Goal: Task Accomplishment & Management: Manage account settings

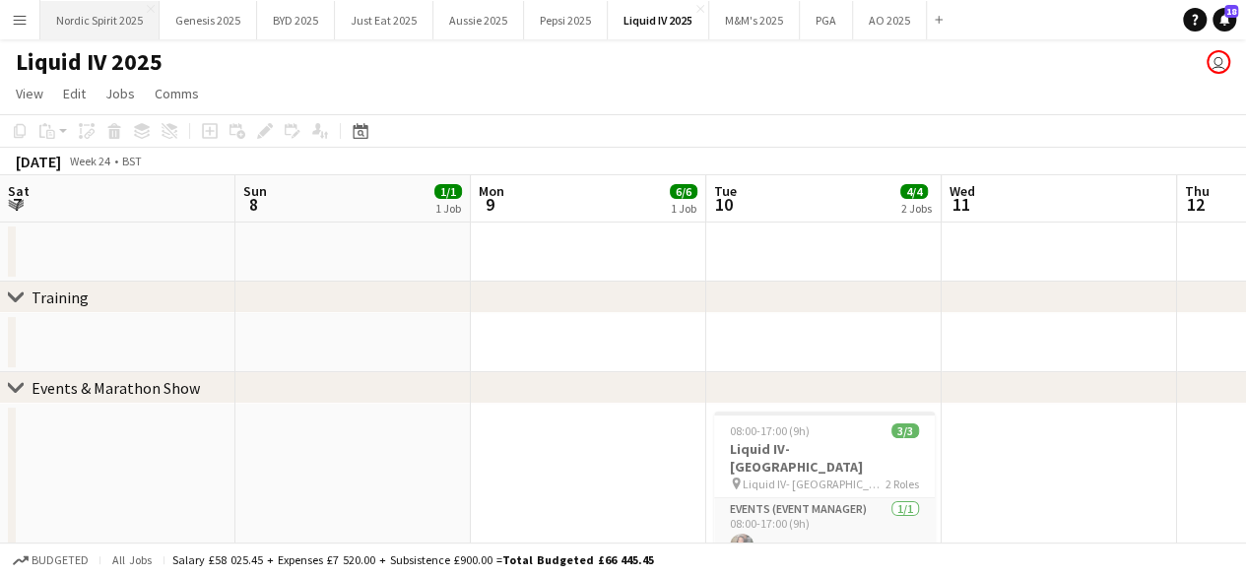
scroll to position [0, 565]
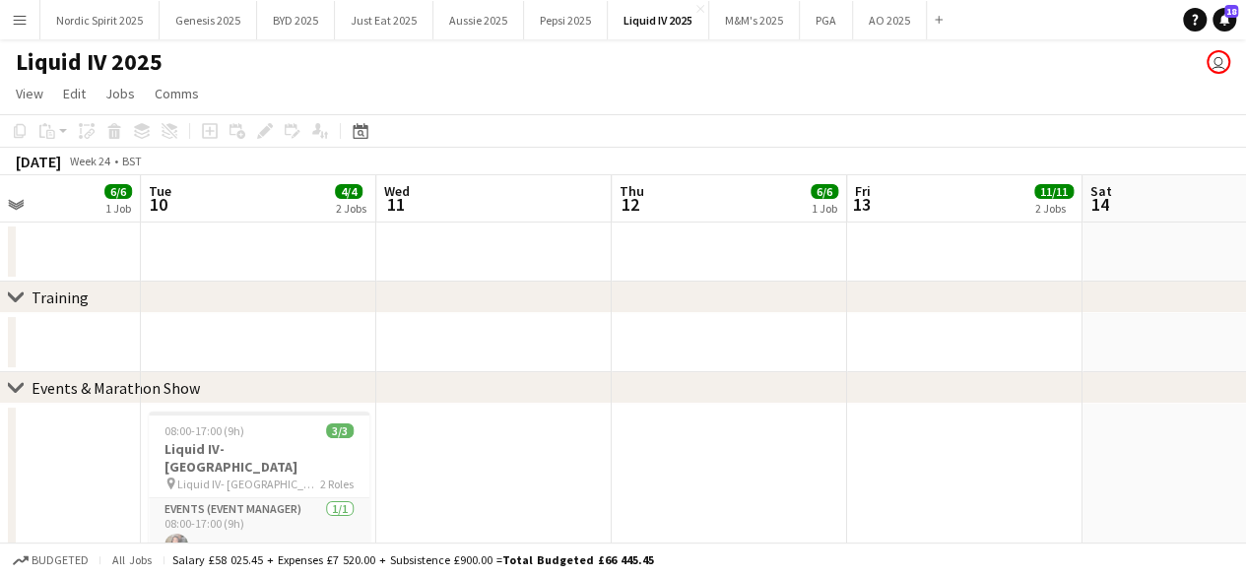
click at [28, 26] on button "Menu" at bounding box center [19, 19] width 39 height 39
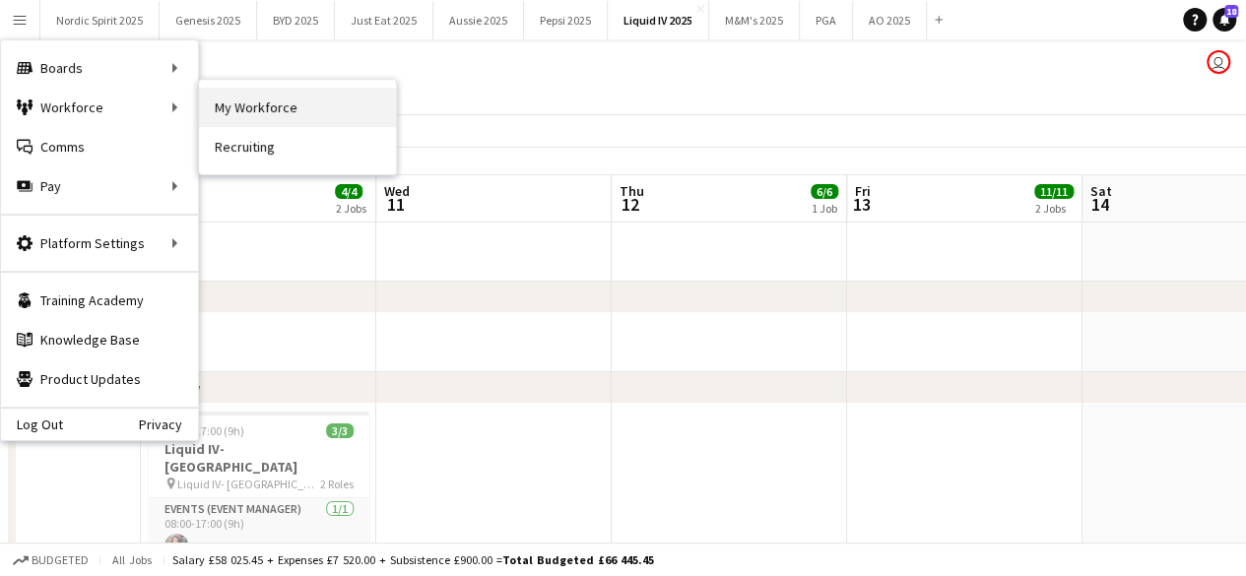
click at [224, 112] on link "My Workforce" at bounding box center [297, 107] width 197 height 39
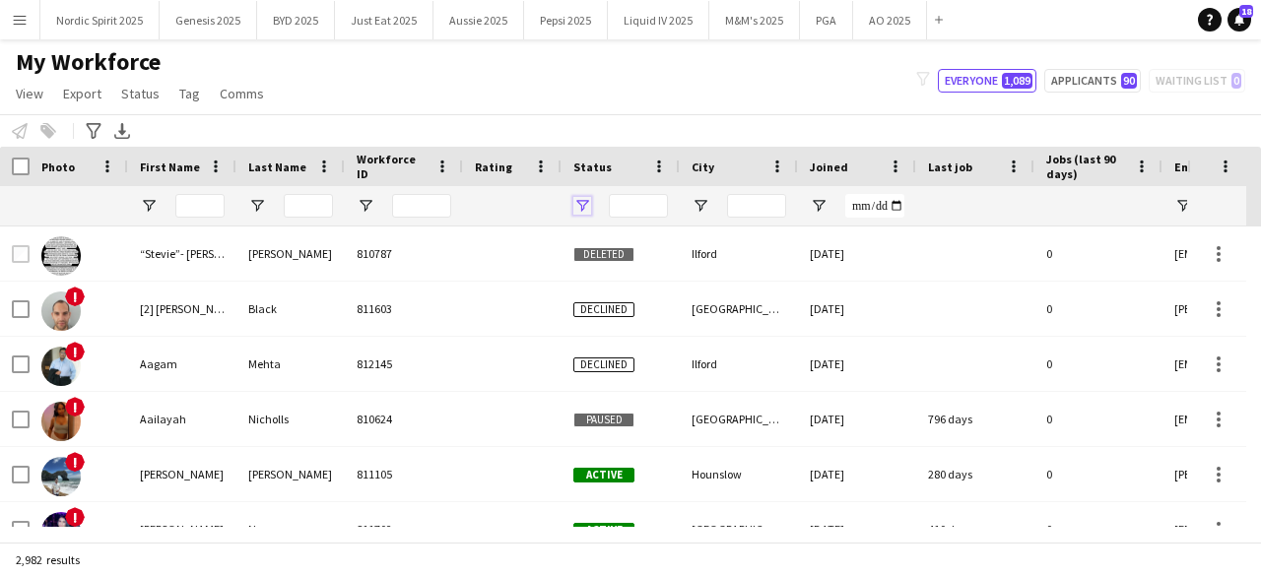
click at [586, 203] on span "Open Filter Menu" at bounding box center [582, 206] width 18 height 18
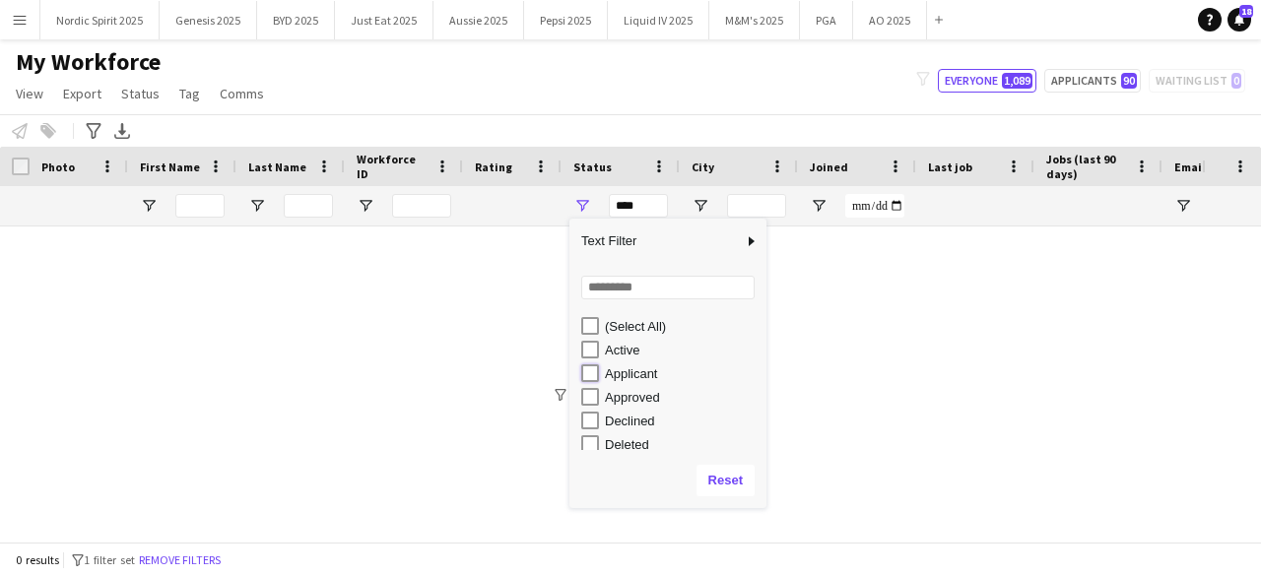
type input "**********"
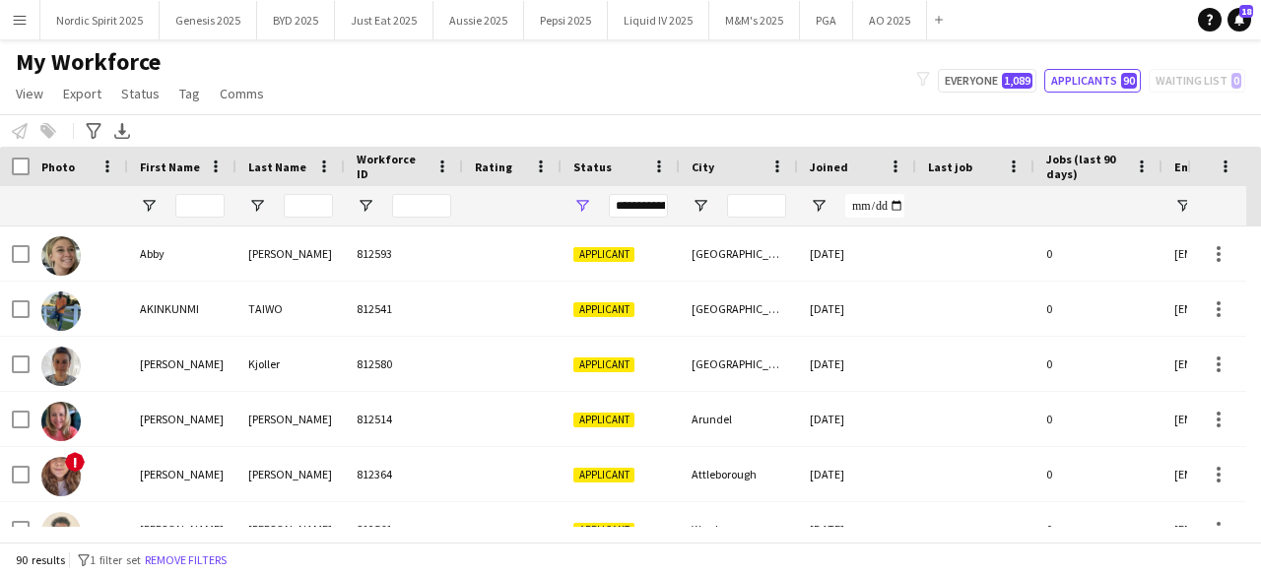
click at [717, 80] on div "My Workforce View Views Default view Compliance Log New view Update view Delete…" at bounding box center [630, 80] width 1261 height 67
click at [39, 137] on div "Notify workforce Add to tag Select at least one crew to tag him or her. Advance…" at bounding box center [630, 130] width 1261 height 33
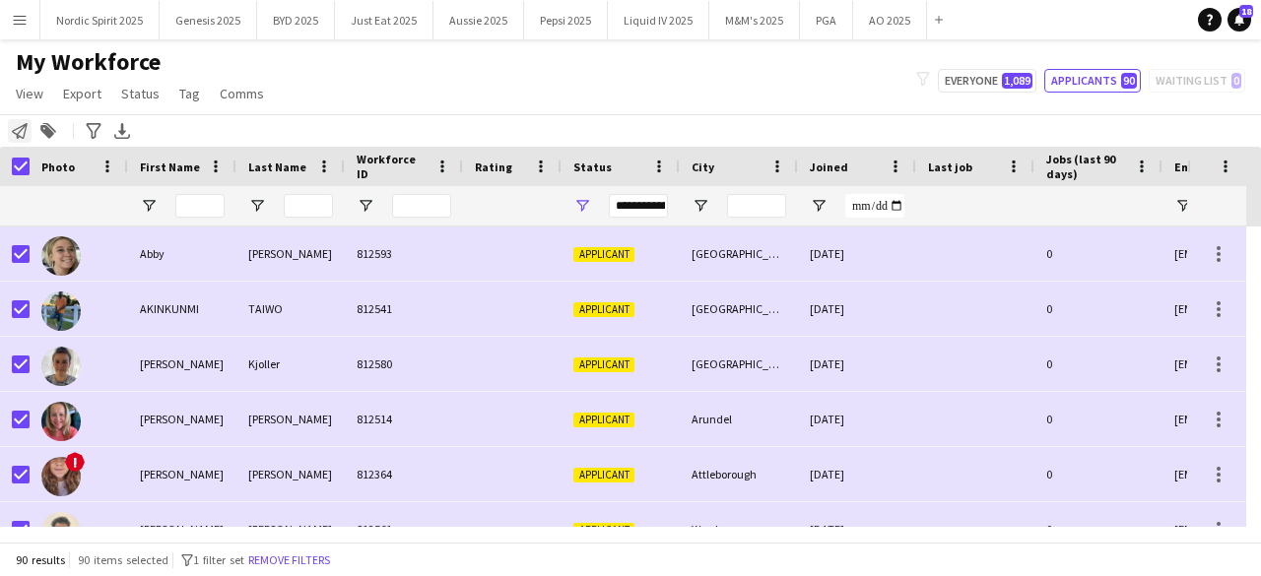
click at [24, 121] on div "Notify workforce" at bounding box center [20, 131] width 24 height 24
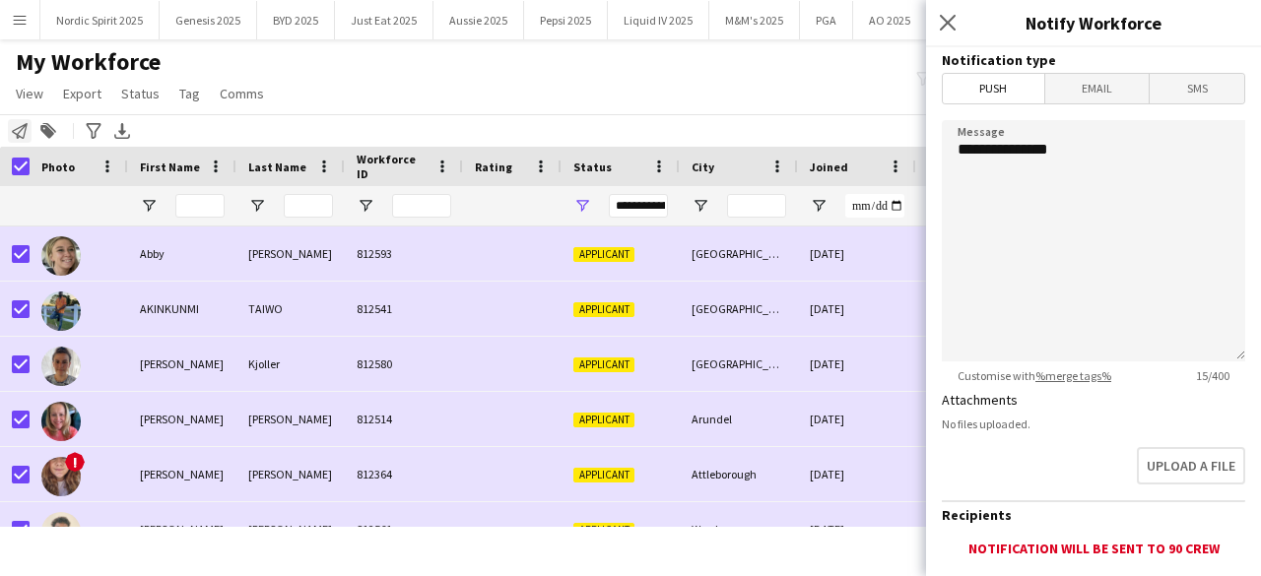
click at [24, 125] on icon at bounding box center [20, 131] width 16 height 16
click at [32, 138] on div "Notify workforce Add to tag Search tags magnifier Add tag Advanced filters Adva…" at bounding box center [630, 130] width 1261 height 33
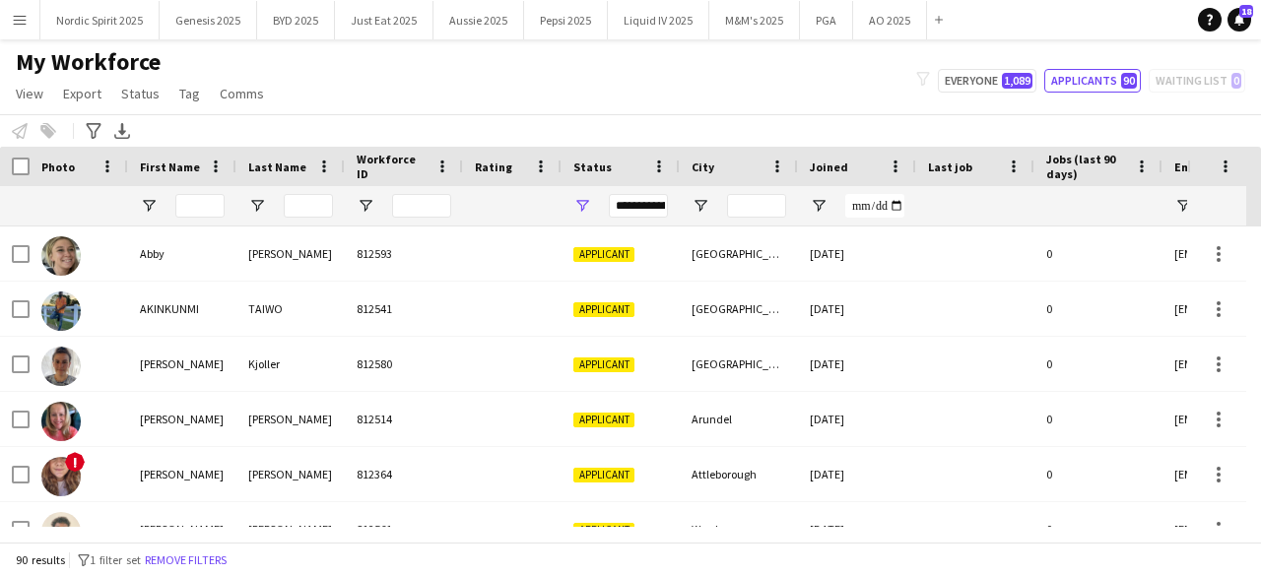
click at [414, 80] on div "My Workforce View Views Default view Compliance Log New view Update view Delete…" at bounding box center [630, 80] width 1261 height 67
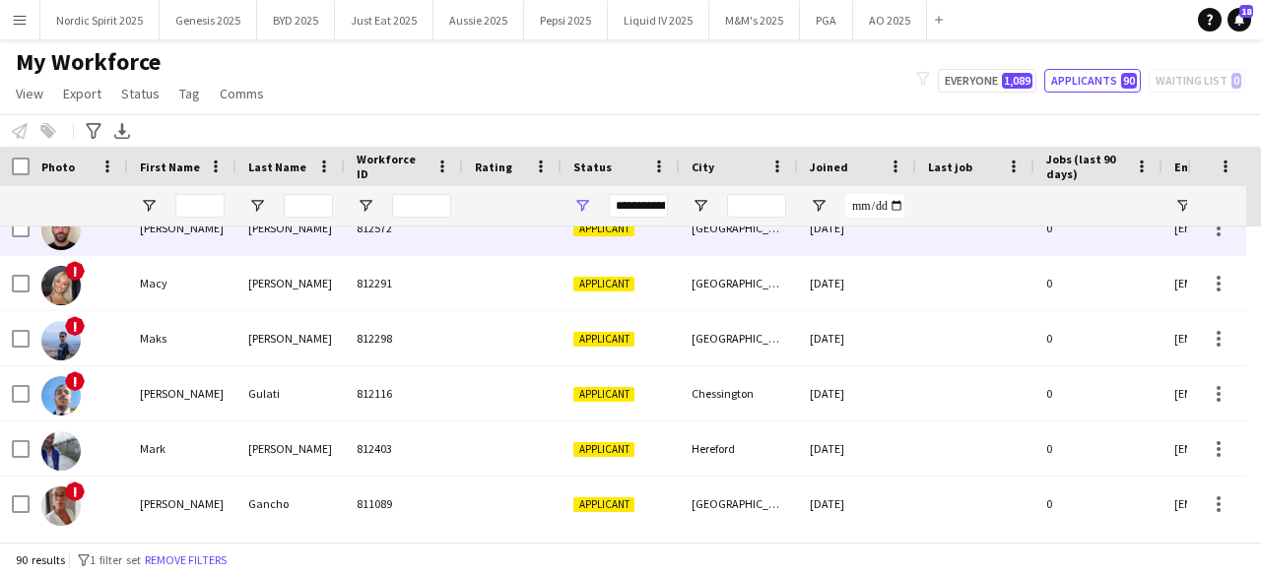
click at [55, 234] on img at bounding box center [60, 230] width 39 height 39
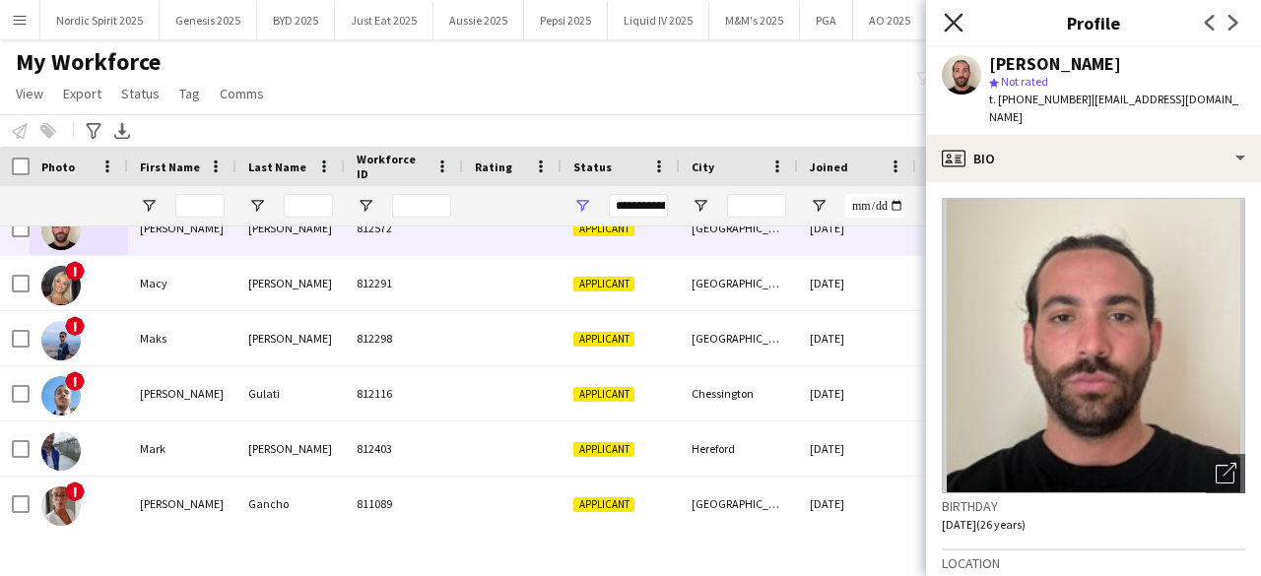
click at [950, 25] on icon at bounding box center [953, 22] width 19 height 19
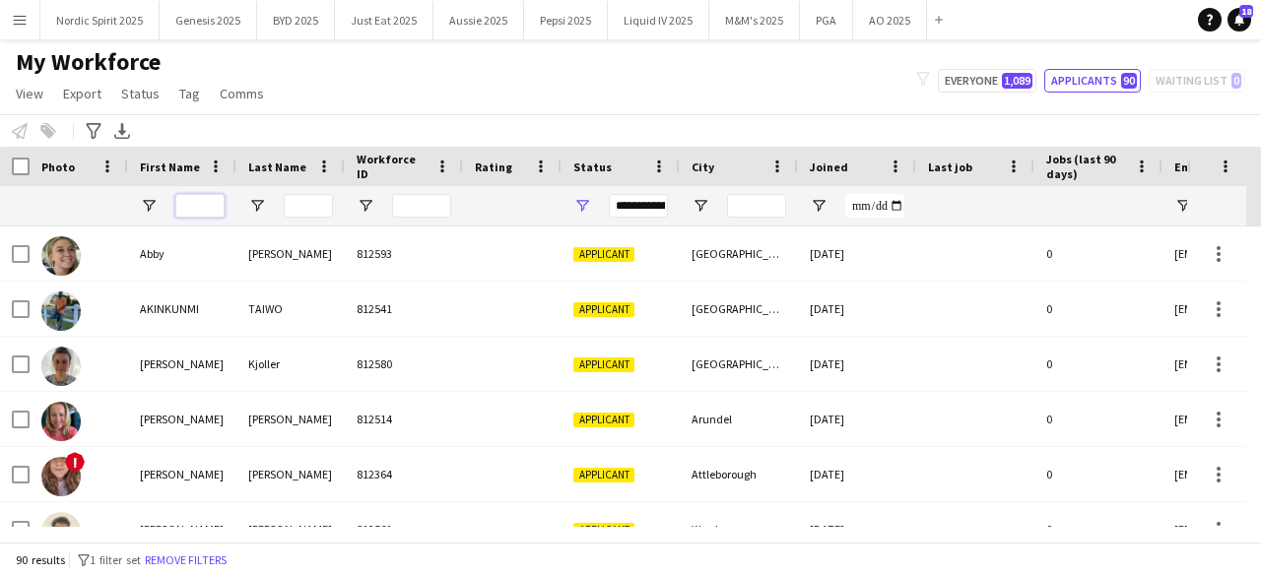
click at [201, 210] on input "First Name Filter Input" at bounding box center [199, 206] width 49 height 24
click at [574, 208] on span "Open Filter Menu" at bounding box center [582, 206] width 18 height 18
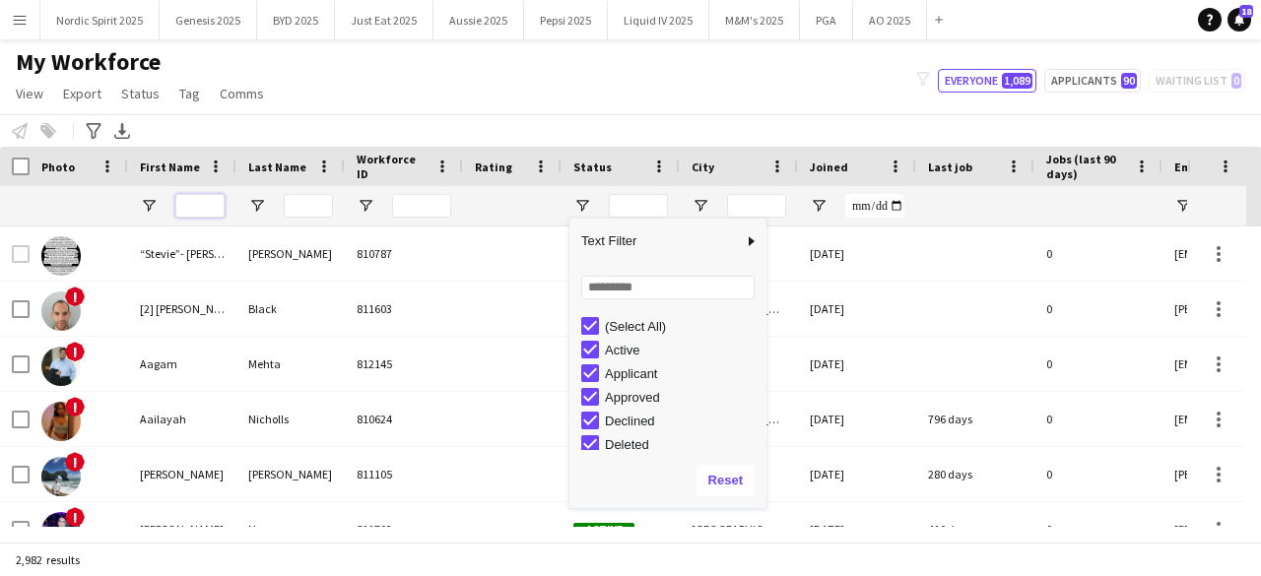
click at [190, 210] on input "First Name Filter Input" at bounding box center [199, 206] width 49 height 24
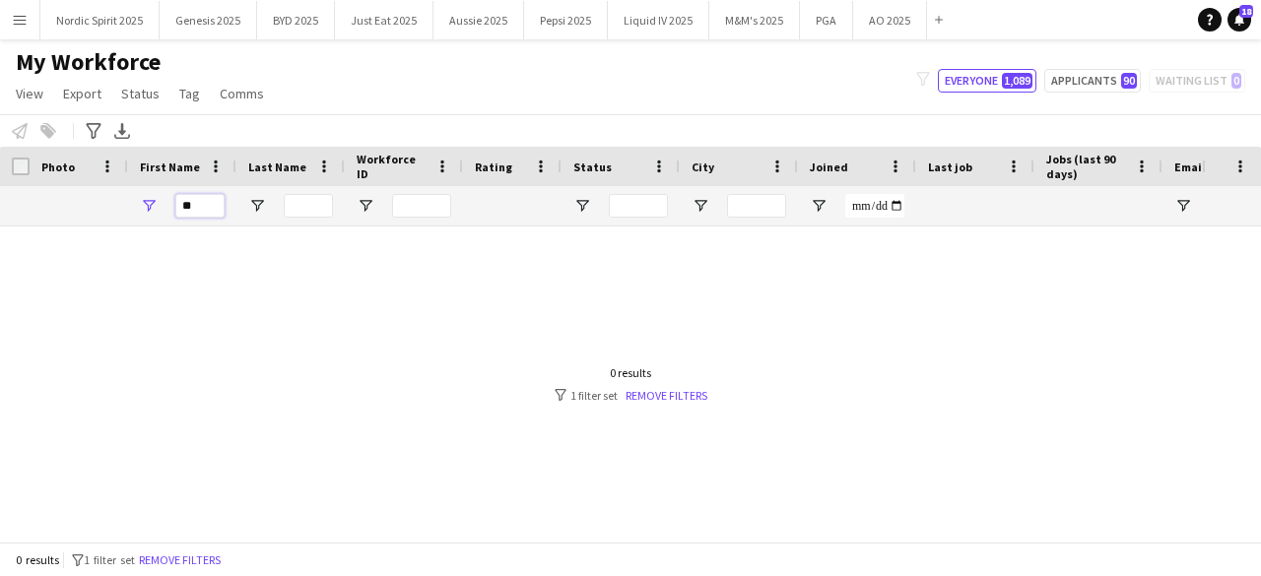
type input "*"
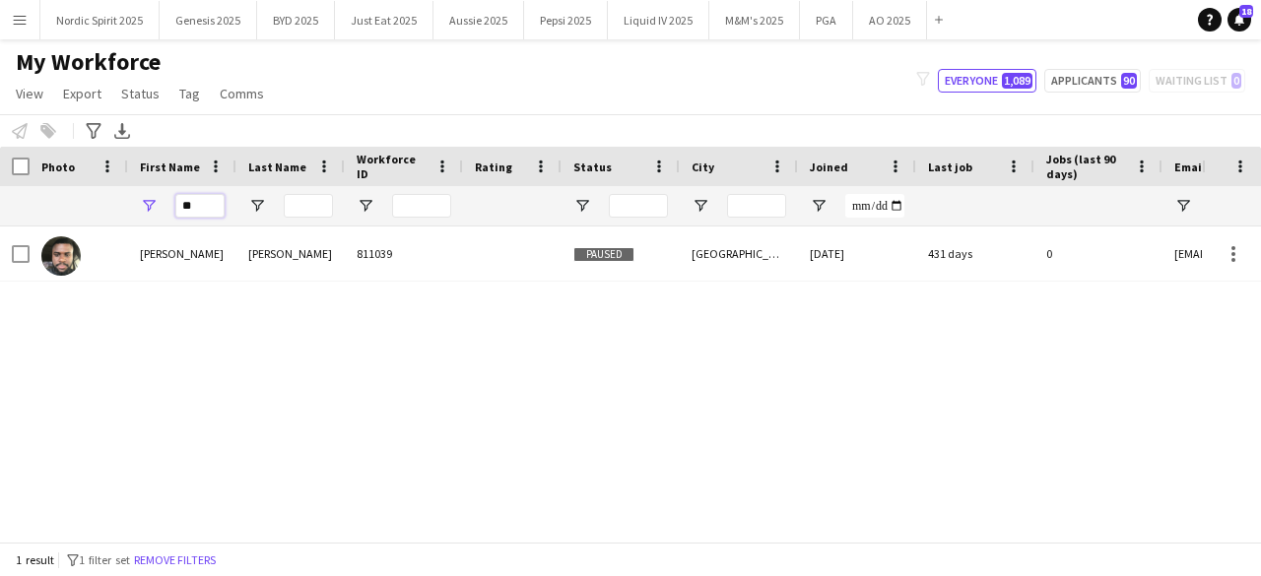
type input "*"
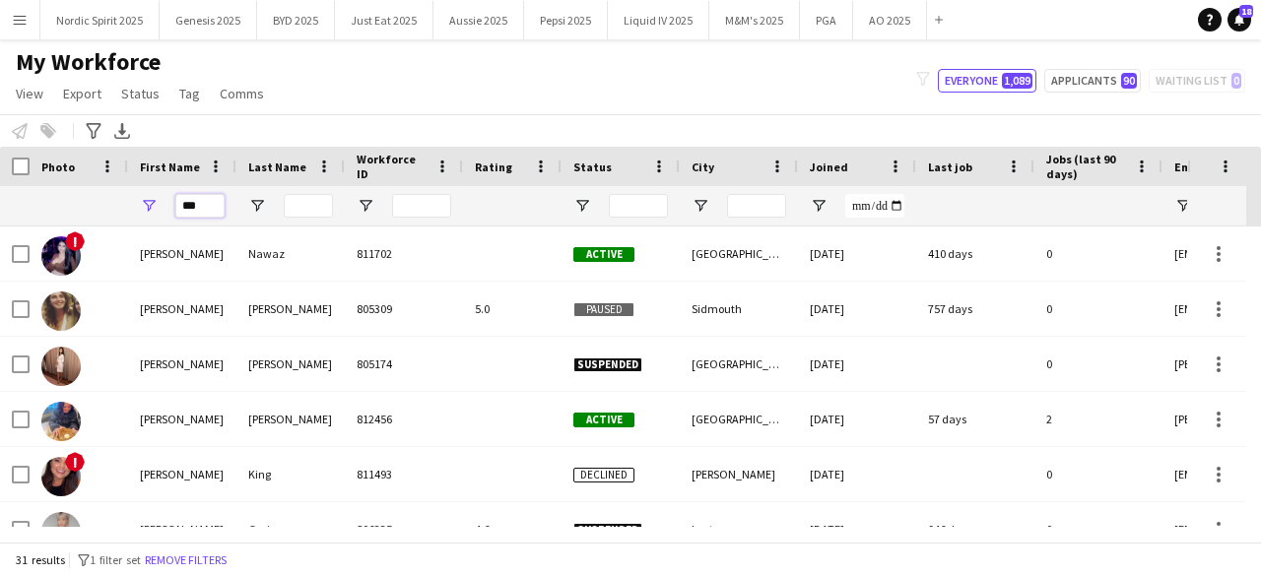
type input "***"
click at [319, 205] on input "Last Name Filter Input" at bounding box center [308, 206] width 49 height 24
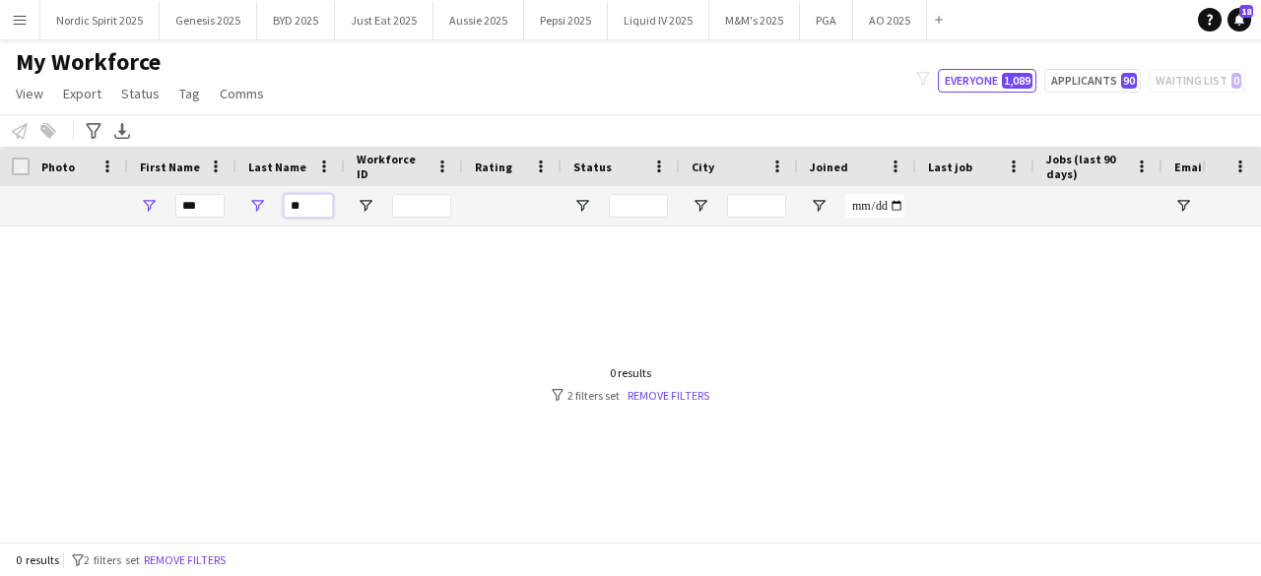
type input "*"
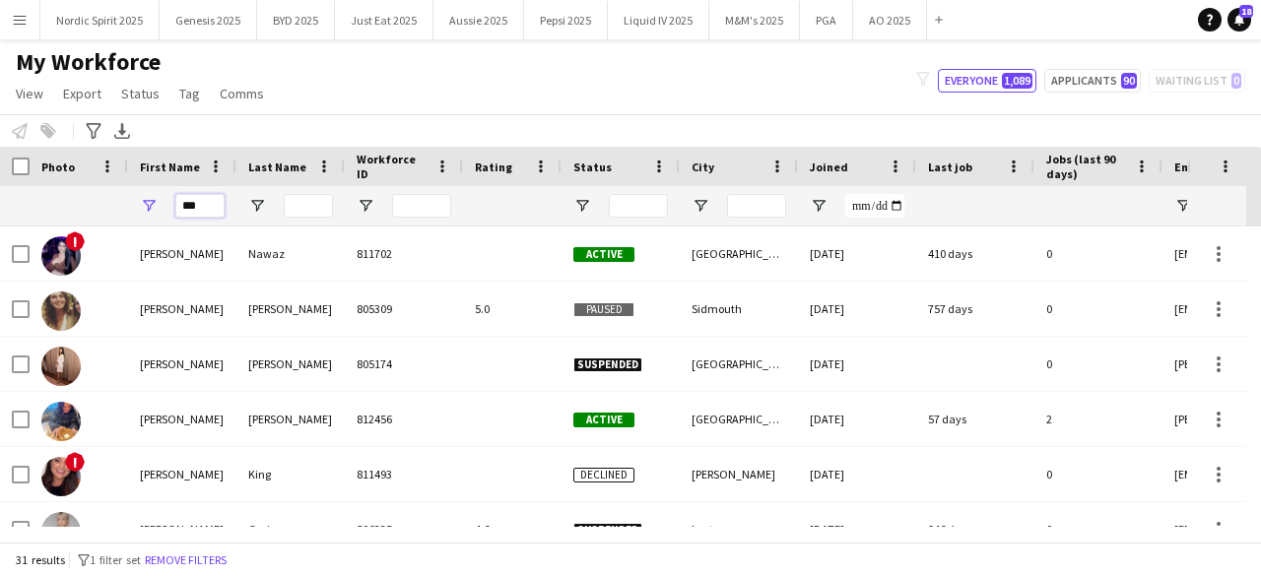
click at [201, 206] on input "***" at bounding box center [199, 206] width 49 height 24
type input "*"
